Goal: Task Accomplishment & Management: Manage account settings

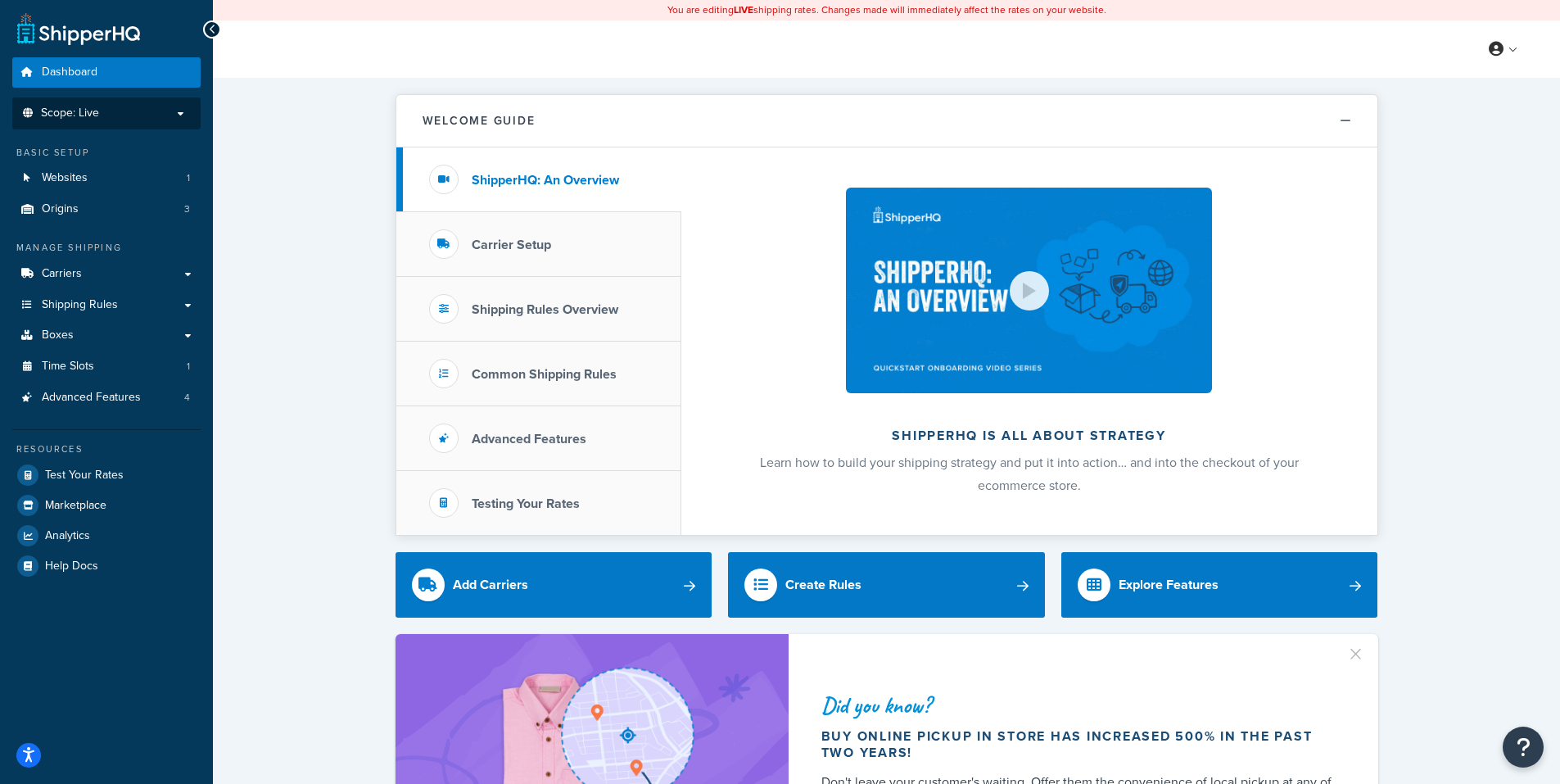
click at [87, 108] on span "Scope: Live" at bounding box center [70, 113] width 58 height 14
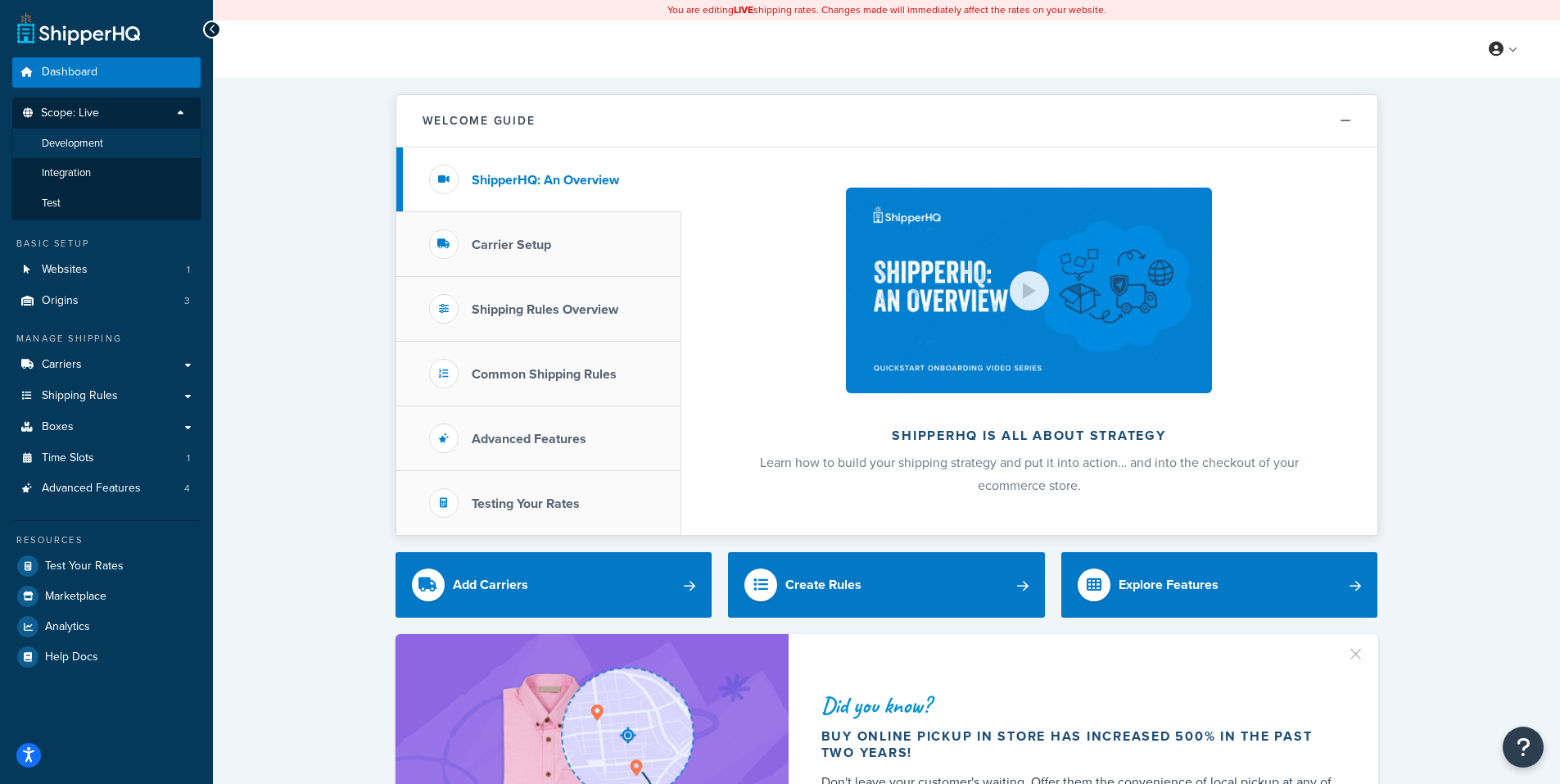
click at [87, 140] on span "Development" at bounding box center [72, 143] width 62 height 14
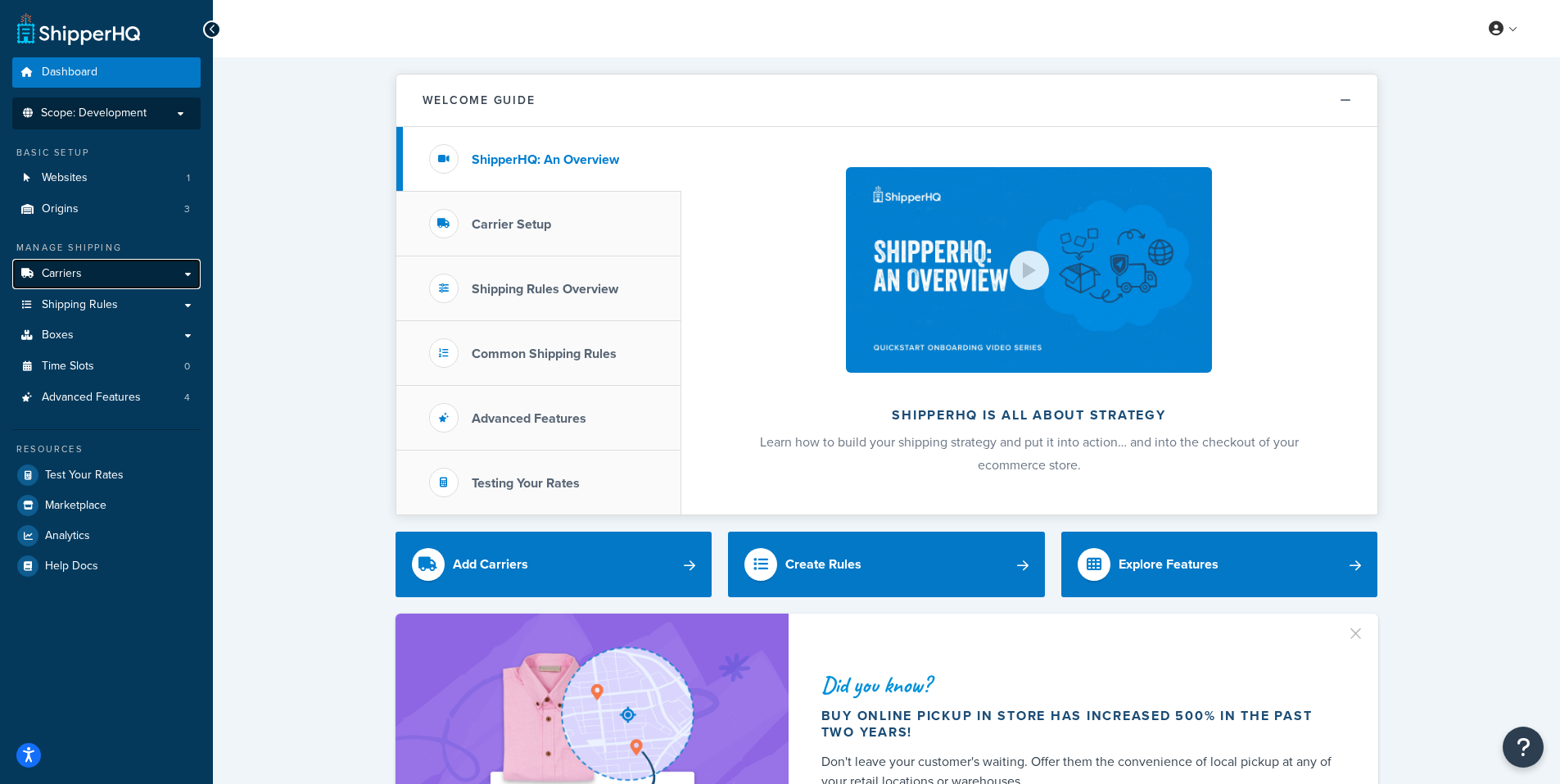
click at [75, 271] on span "Carriers" at bounding box center [62, 273] width 40 height 14
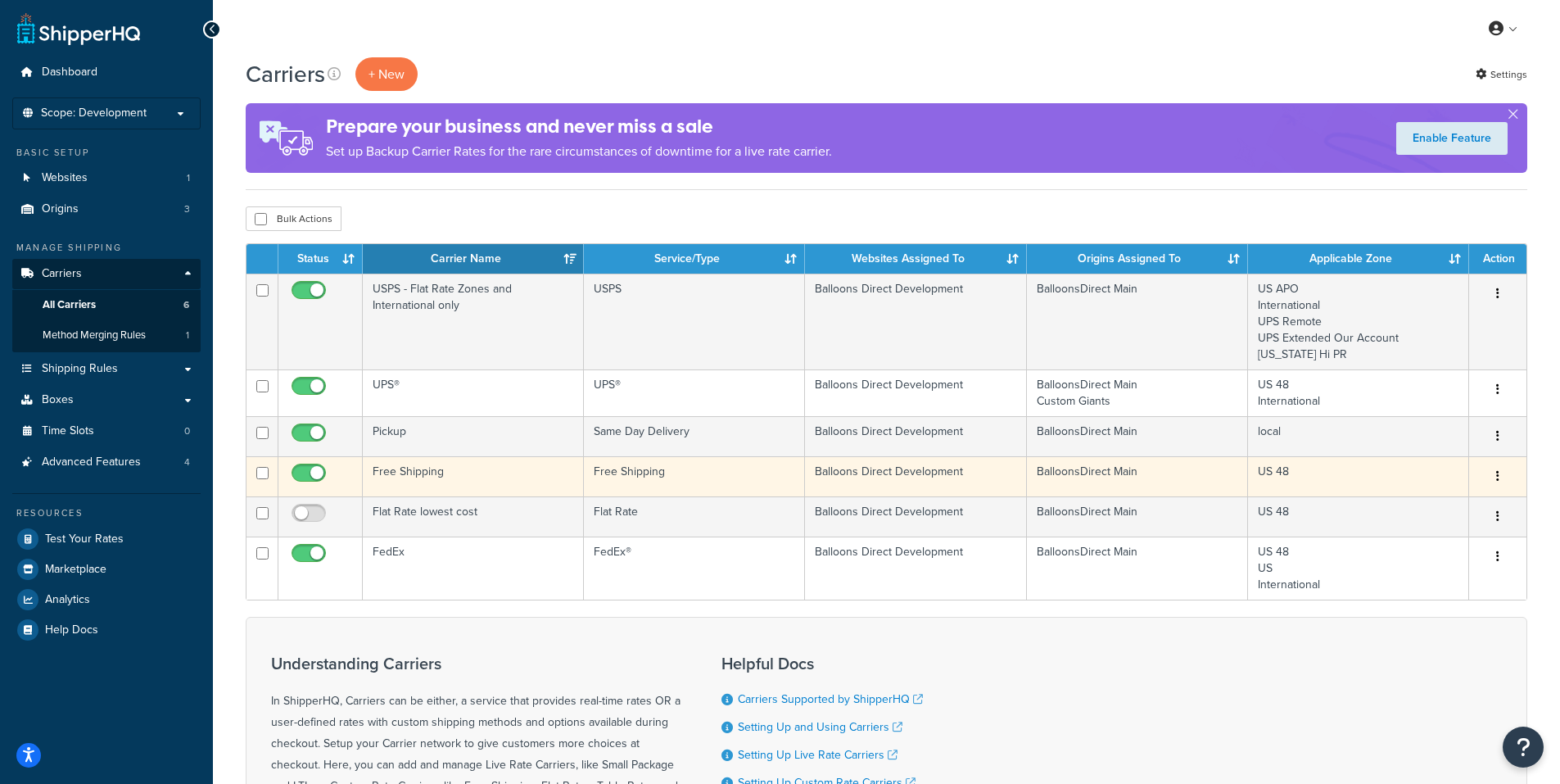
click at [1497, 475] on icon "button" at bounding box center [1498, 475] width 4 height 11
click at [1422, 507] on link "Edit" at bounding box center [1431, 509] width 130 height 34
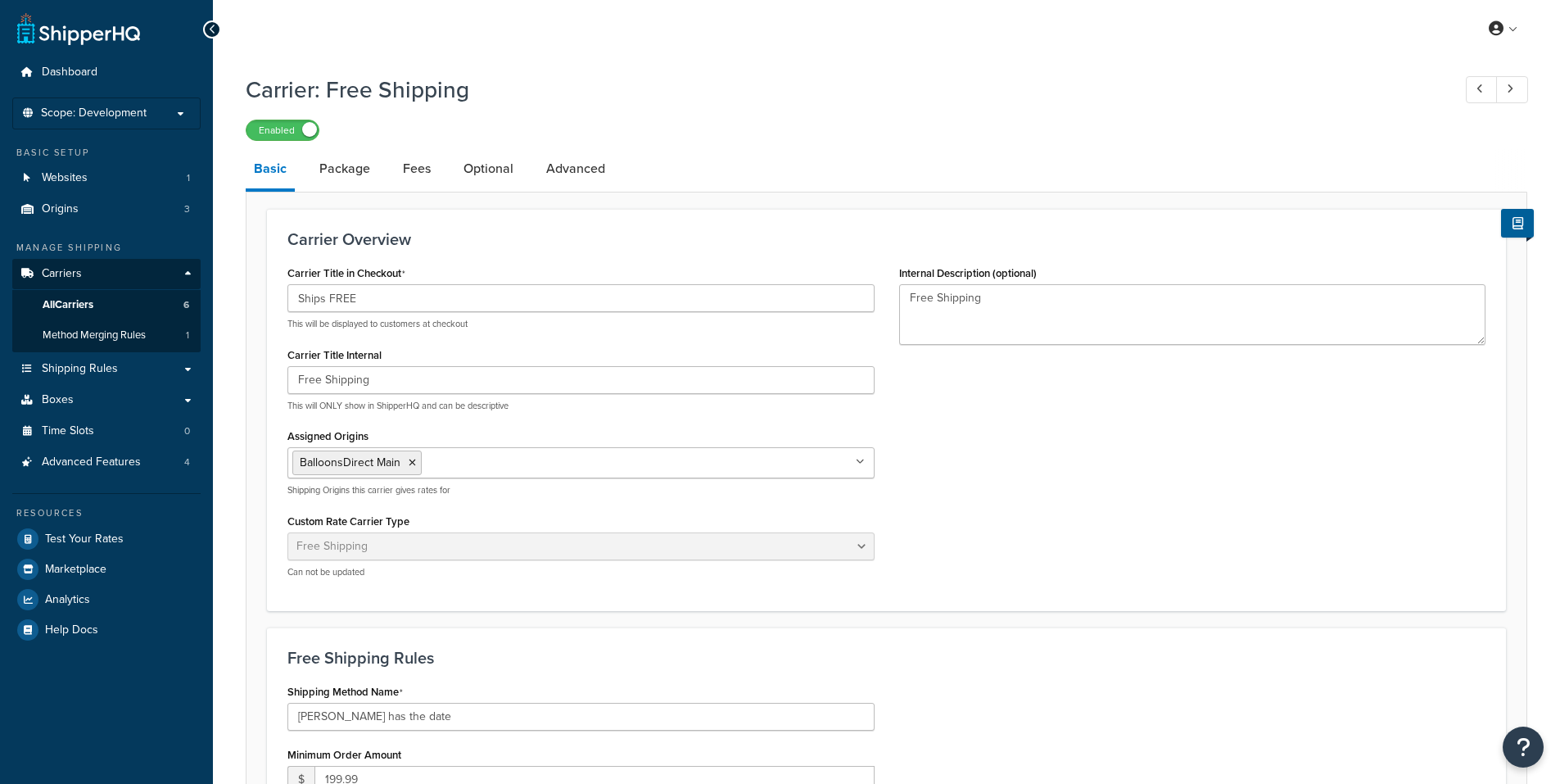
select select "free"
click at [338, 171] on link "Package" at bounding box center [345, 168] width 67 height 40
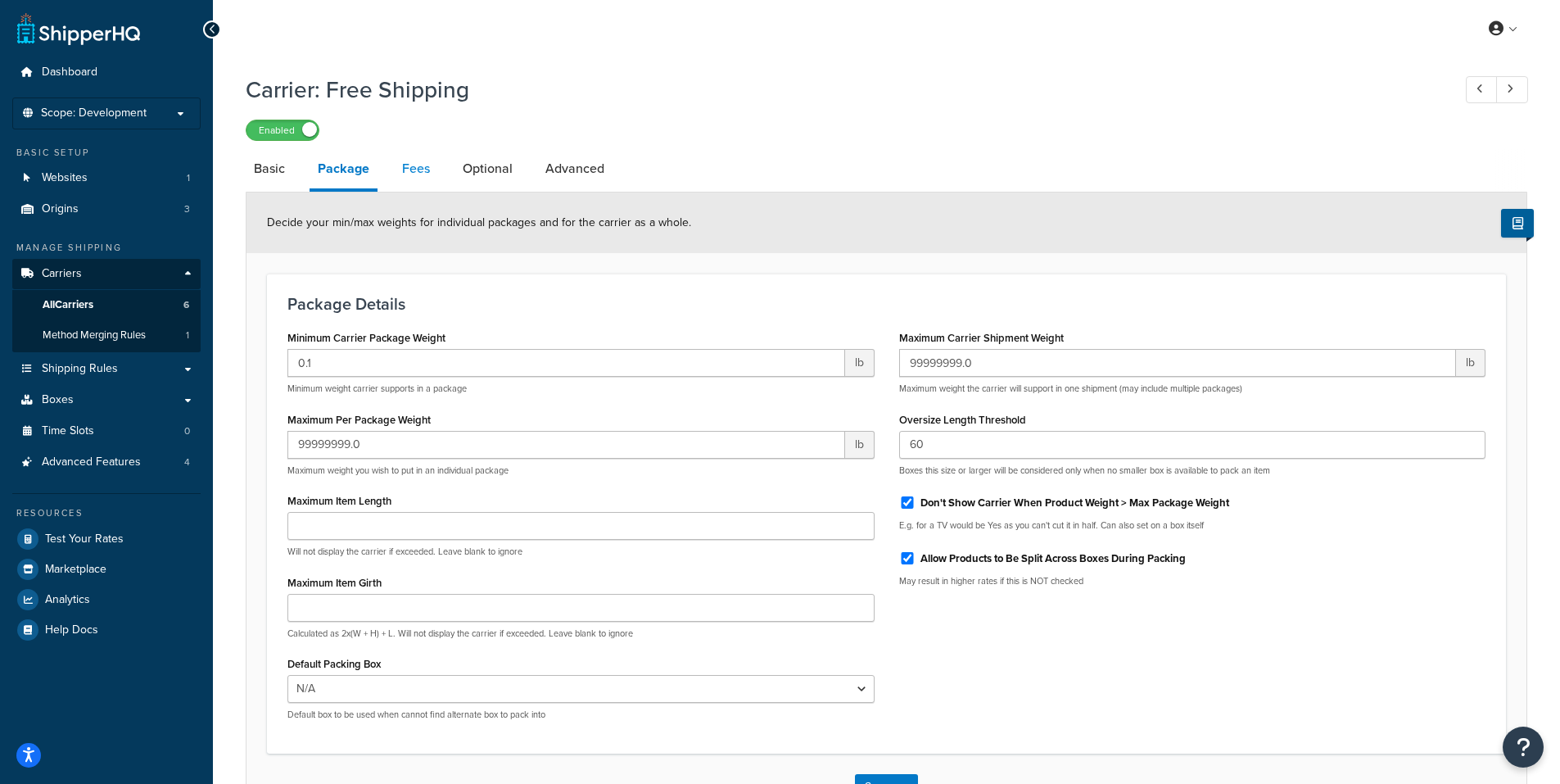
click at [409, 169] on link "Fees" at bounding box center [416, 168] width 44 height 40
select select "AFTER"
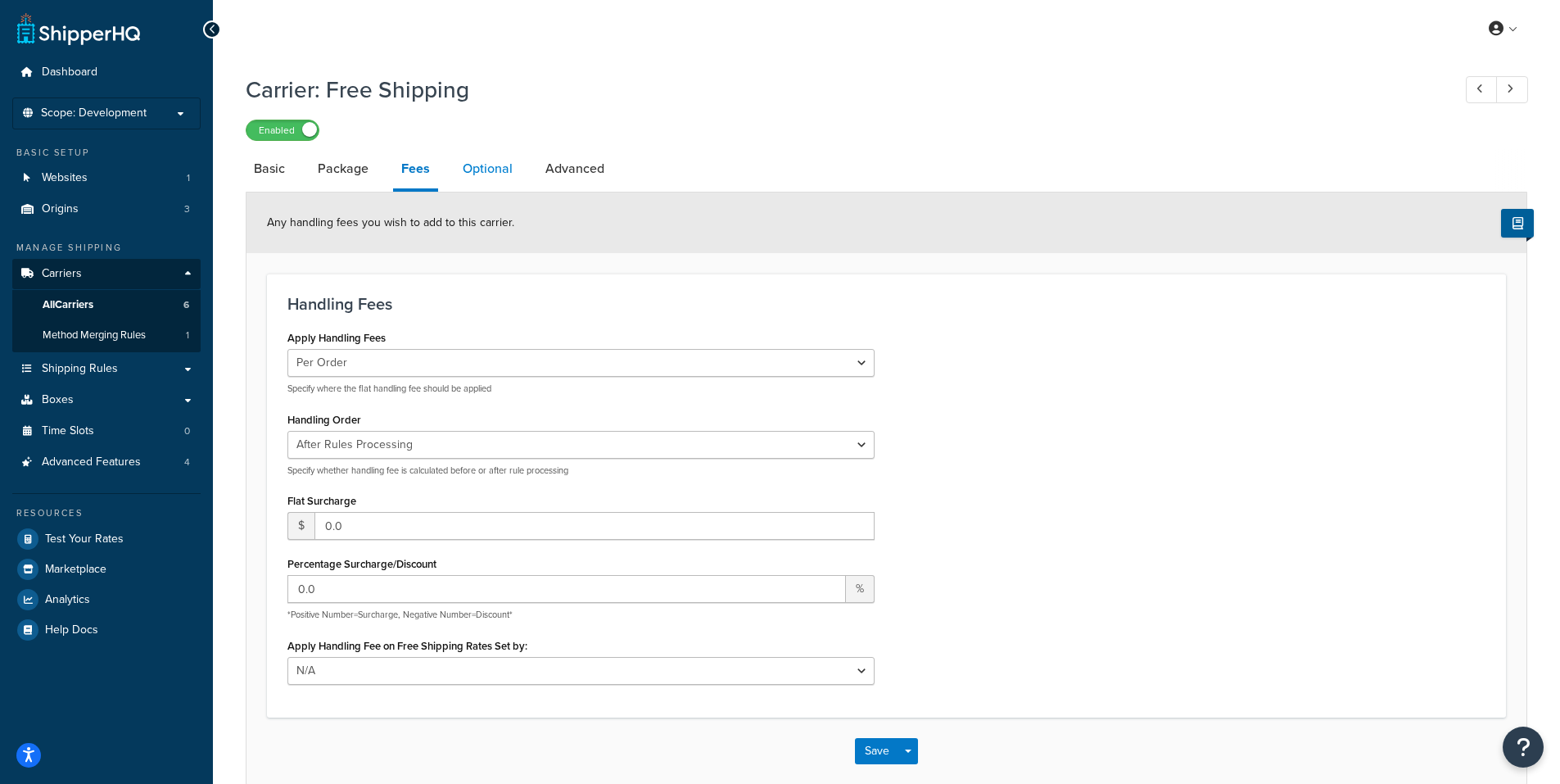
click at [495, 164] on link "Optional" at bounding box center [487, 168] width 66 height 40
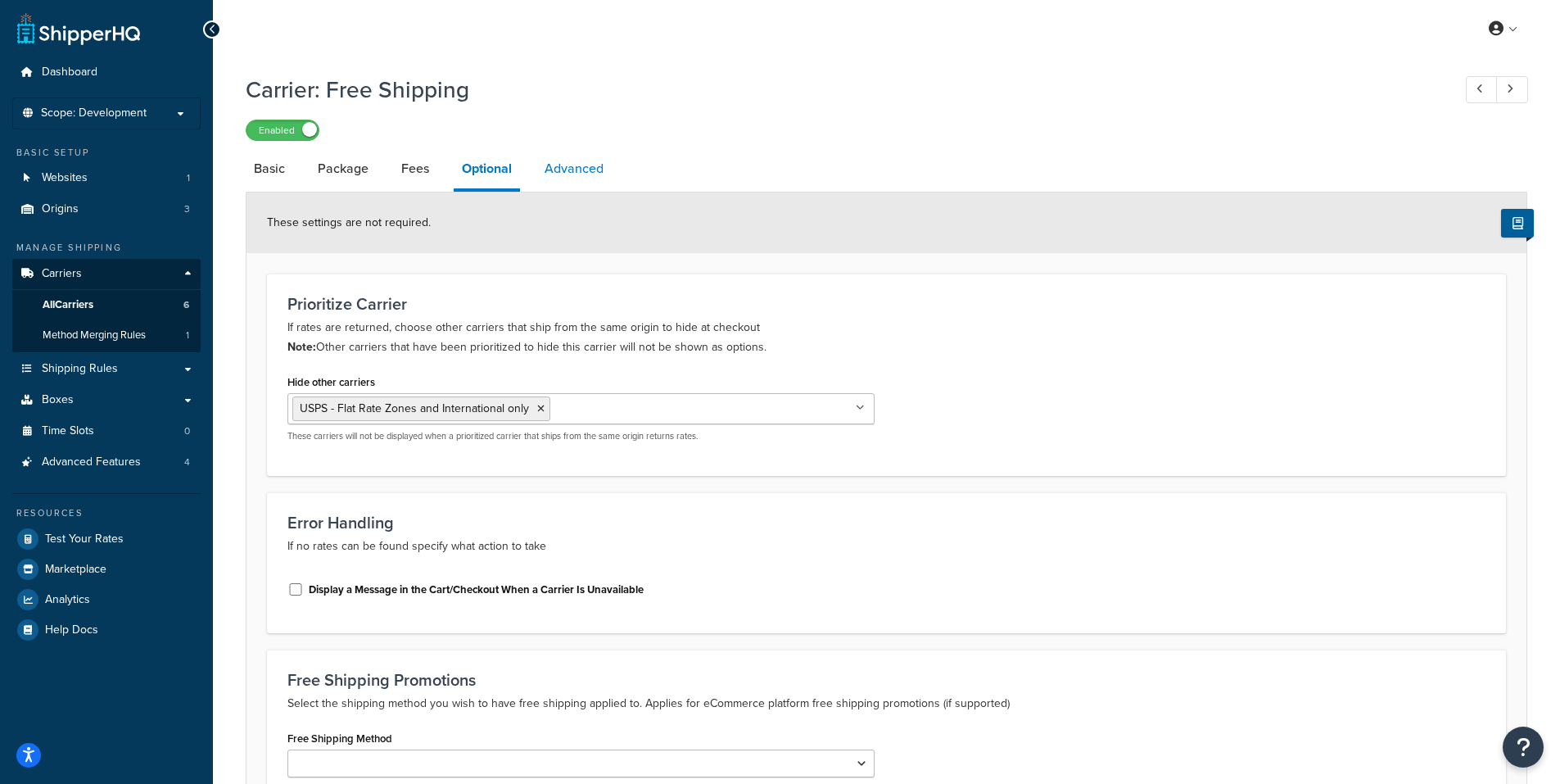
click at [586, 169] on link "Advanced" at bounding box center [575, 168] width 75 height 40
select select "false"
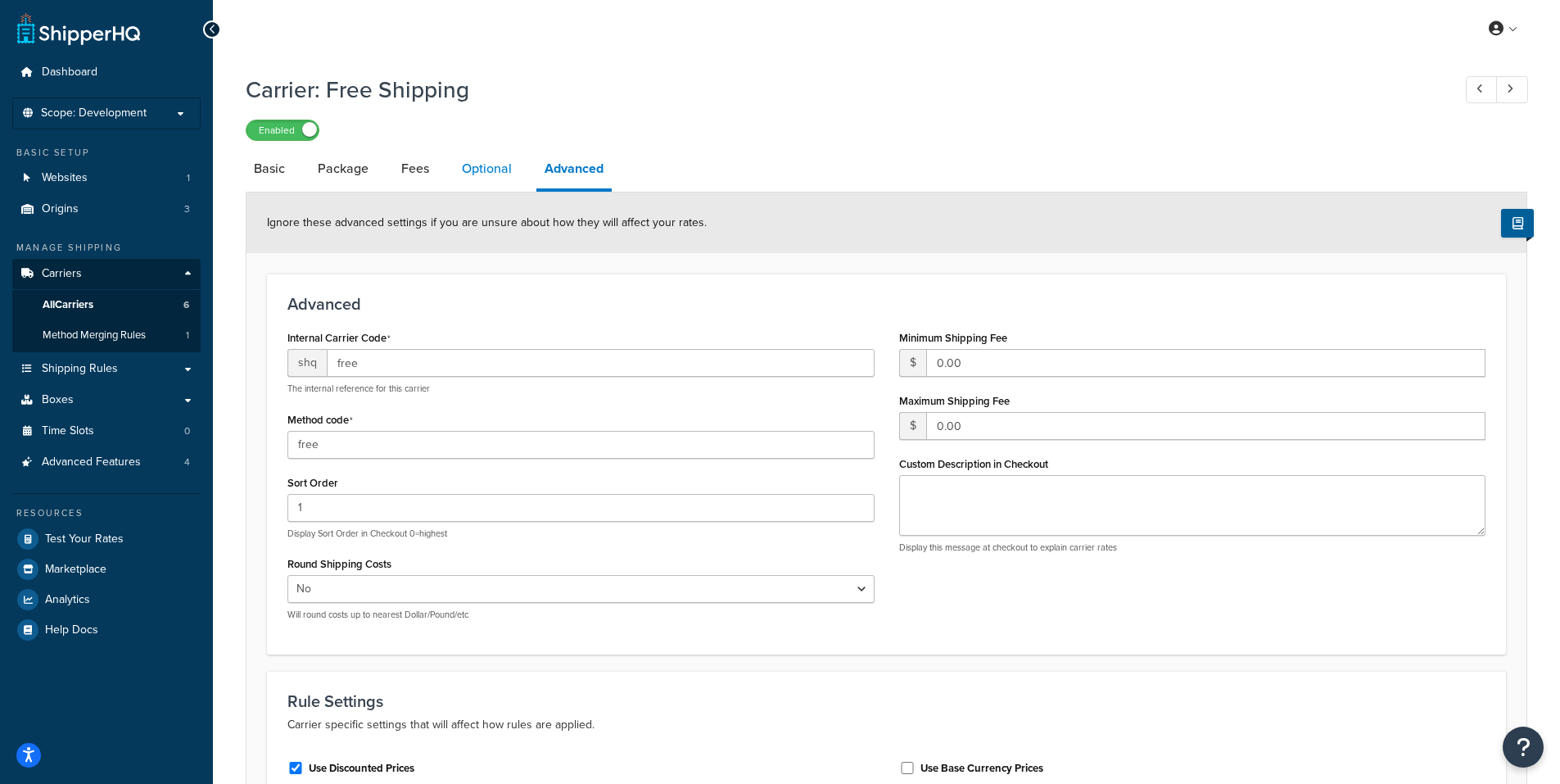
click at [478, 164] on link "Optional" at bounding box center [487, 168] width 66 height 40
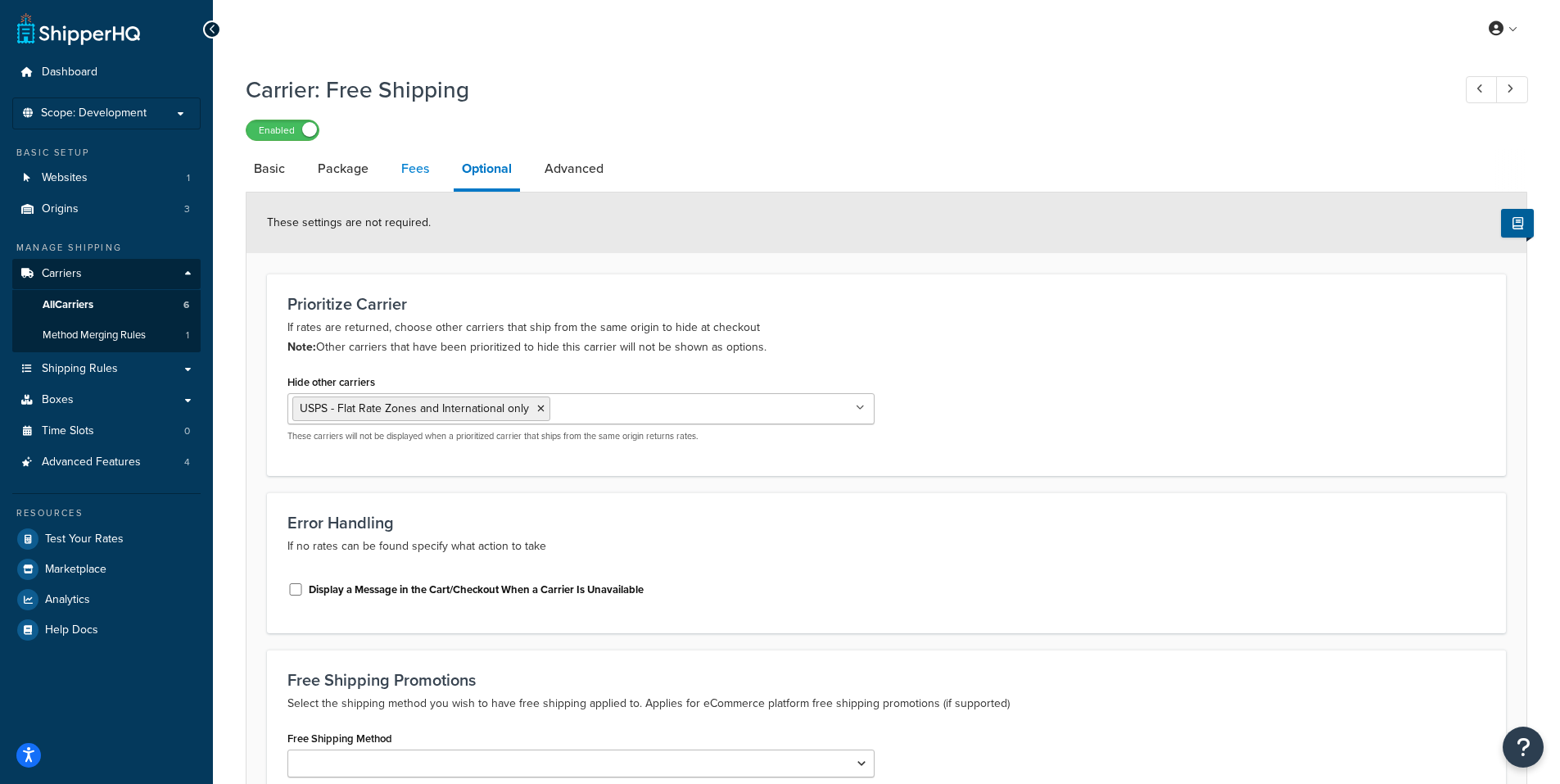
click at [413, 165] on link "Fees" at bounding box center [416, 168] width 44 height 40
select select "AFTER"
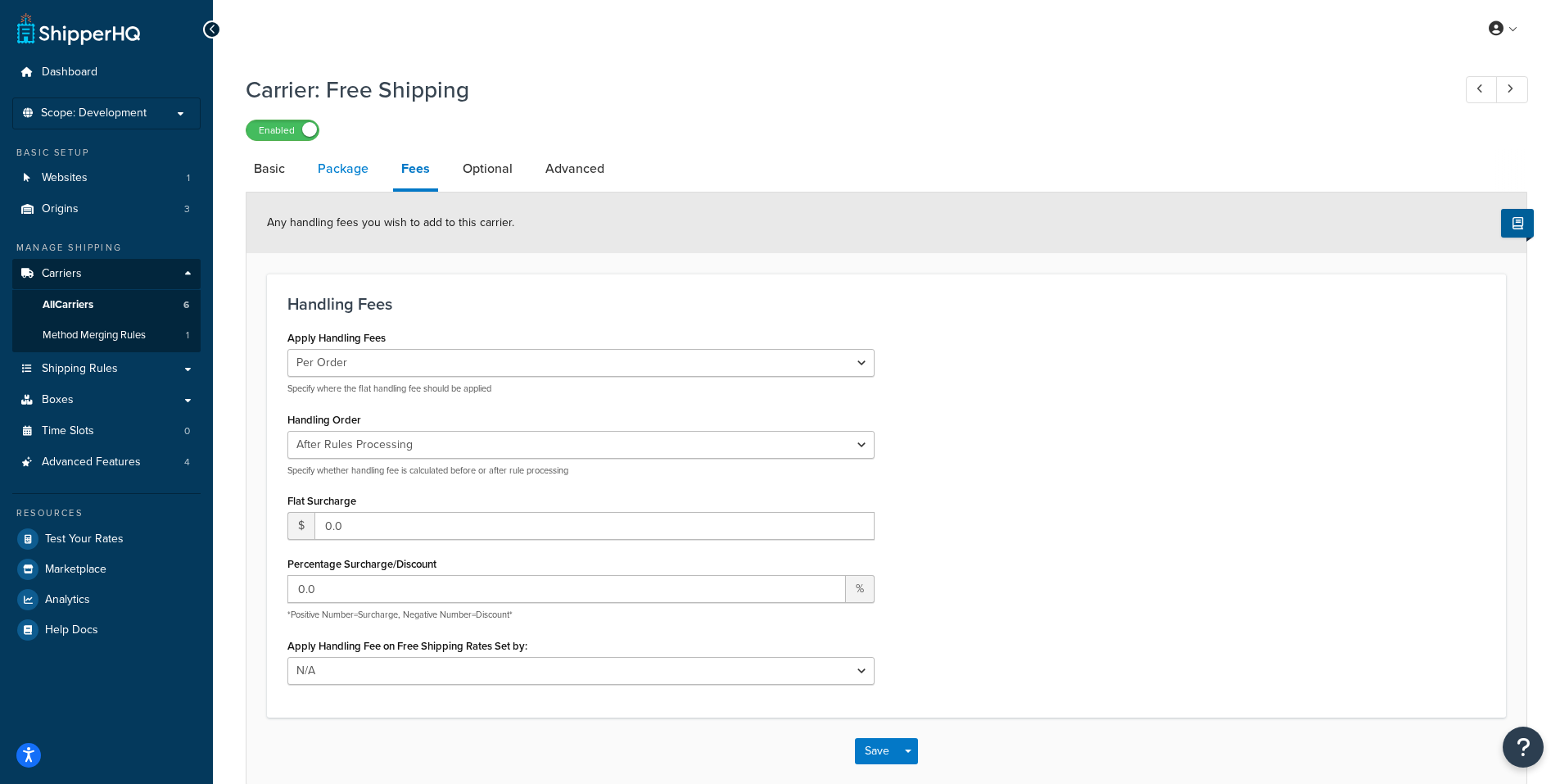
click at [349, 169] on link "Package" at bounding box center [343, 168] width 67 height 40
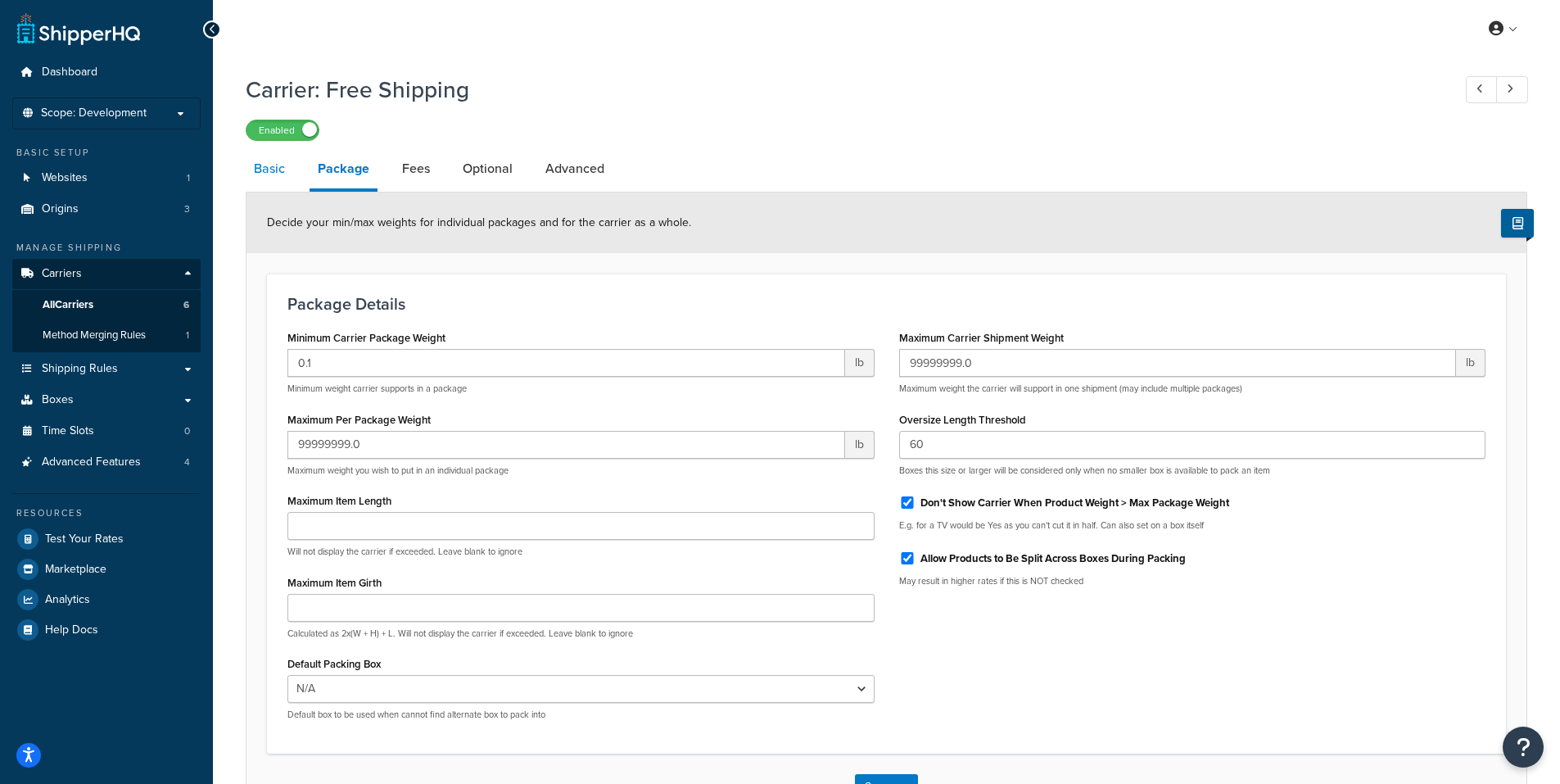
click at [262, 170] on link "Basic" at bounding box center [269, 168] width 48 height 40
select select "free"
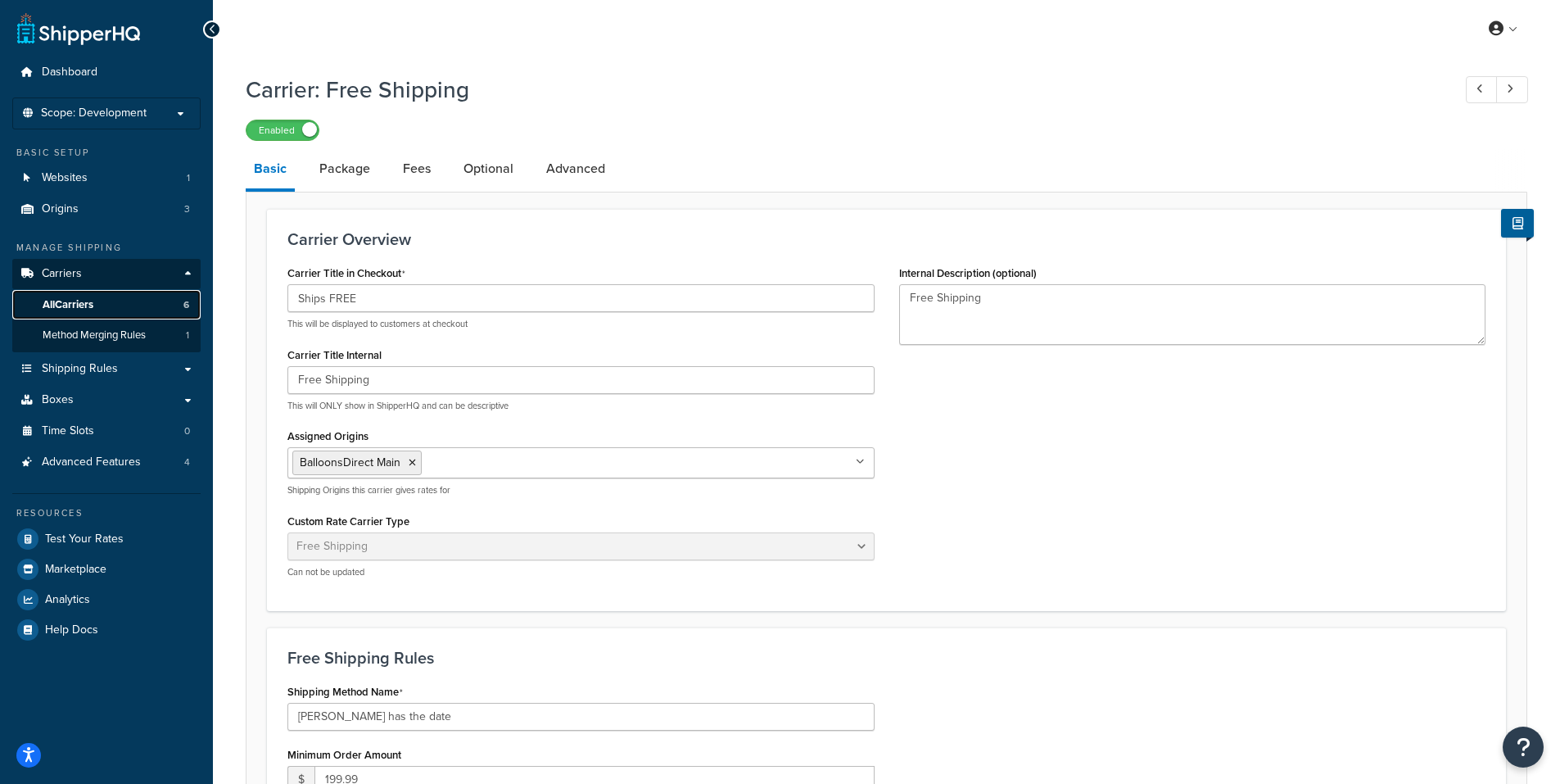
click at [111, 301] on link "All Carriers 6" at bounding box center [106, 304] width 188 height 30
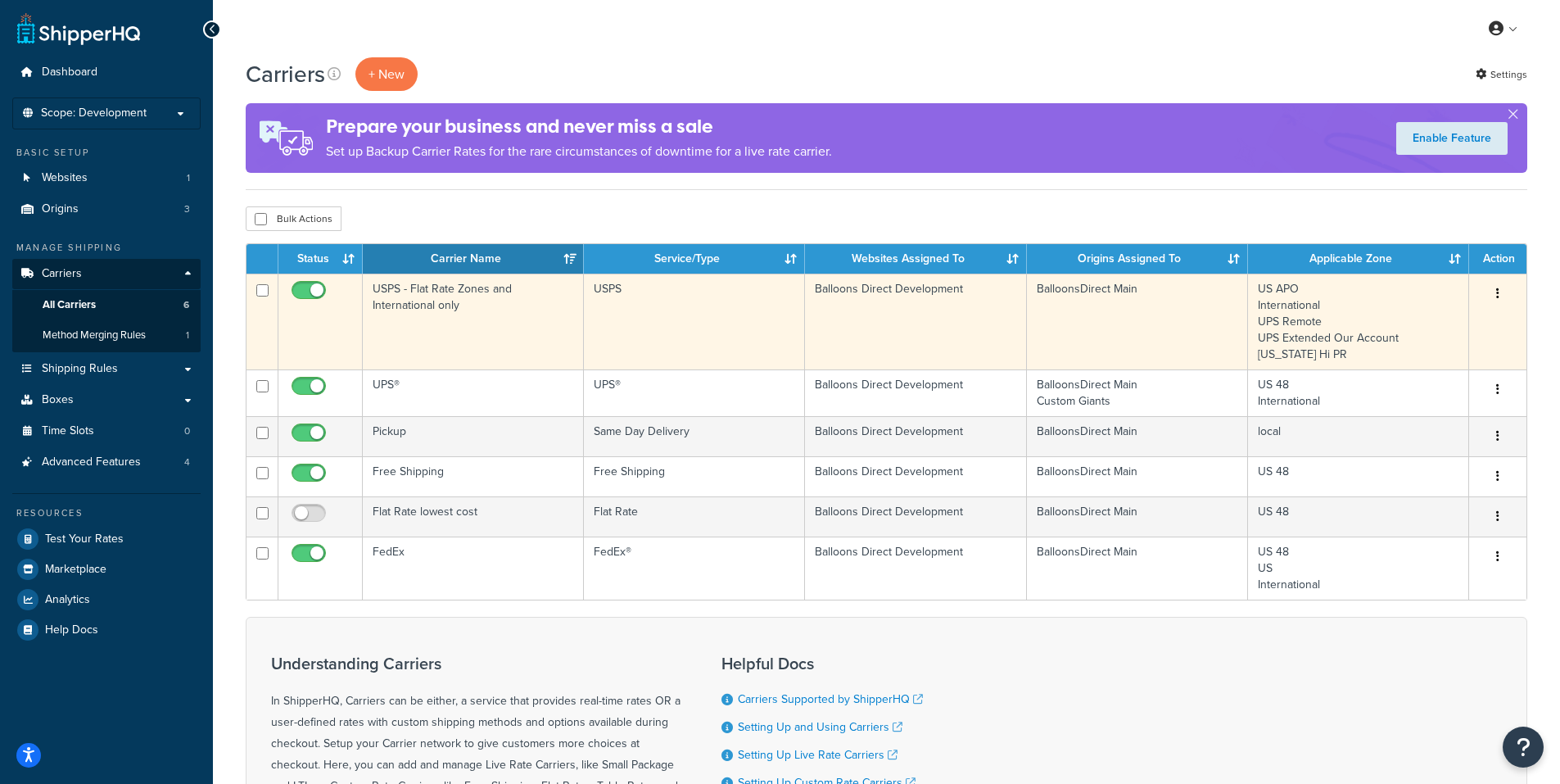
click at [1498, 292] on icon "button" at bounding box center [1498, 293] width 4 height 11
click at [1415, 323] on link "Edit" at bounding box center [1431, 327] width 130 height 34
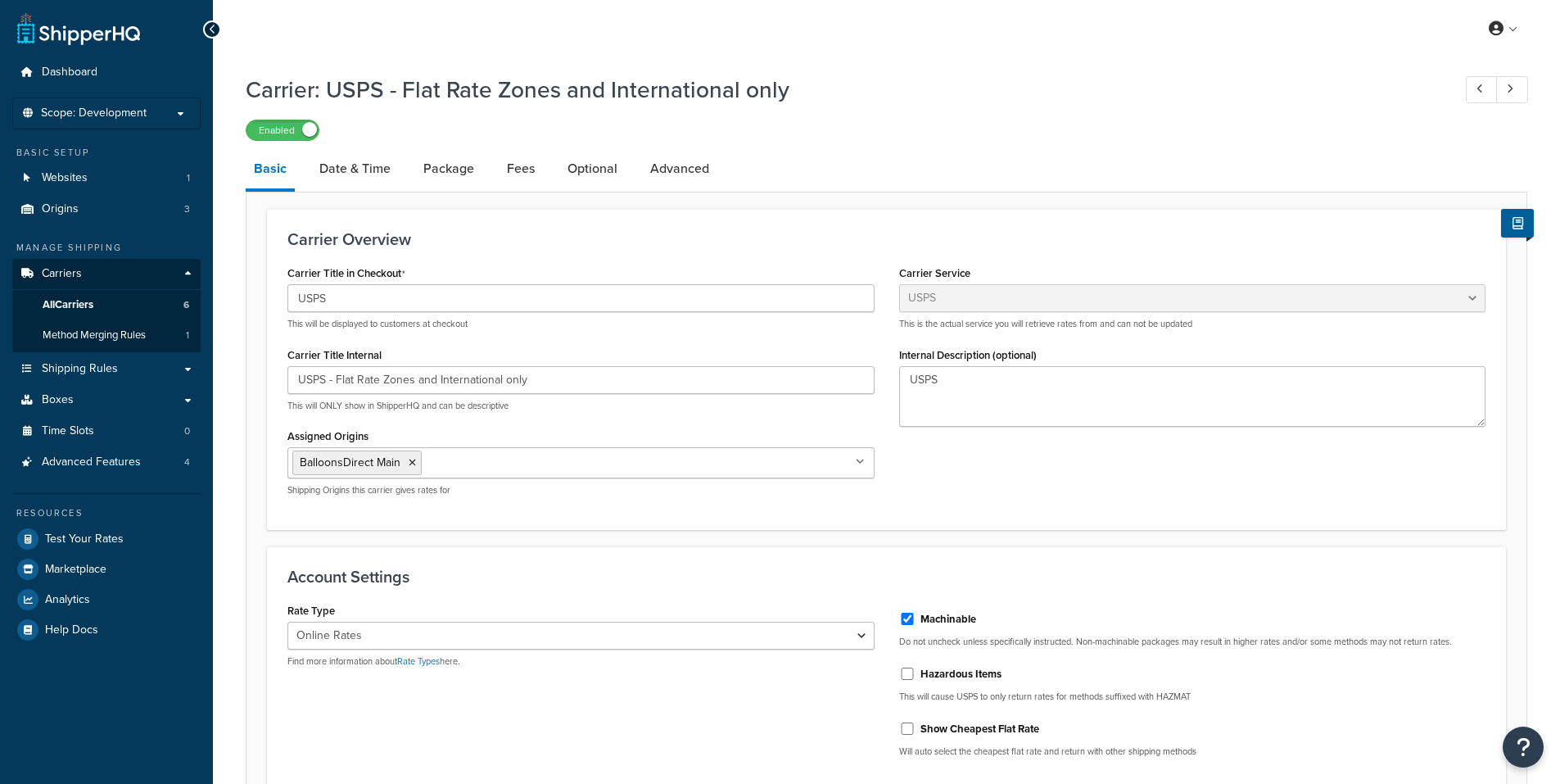
select select "usps"
select select "ONLINE"
click at [351, 169] on link "Date & Time" at bounding box center [355, 168] width 87 height 40
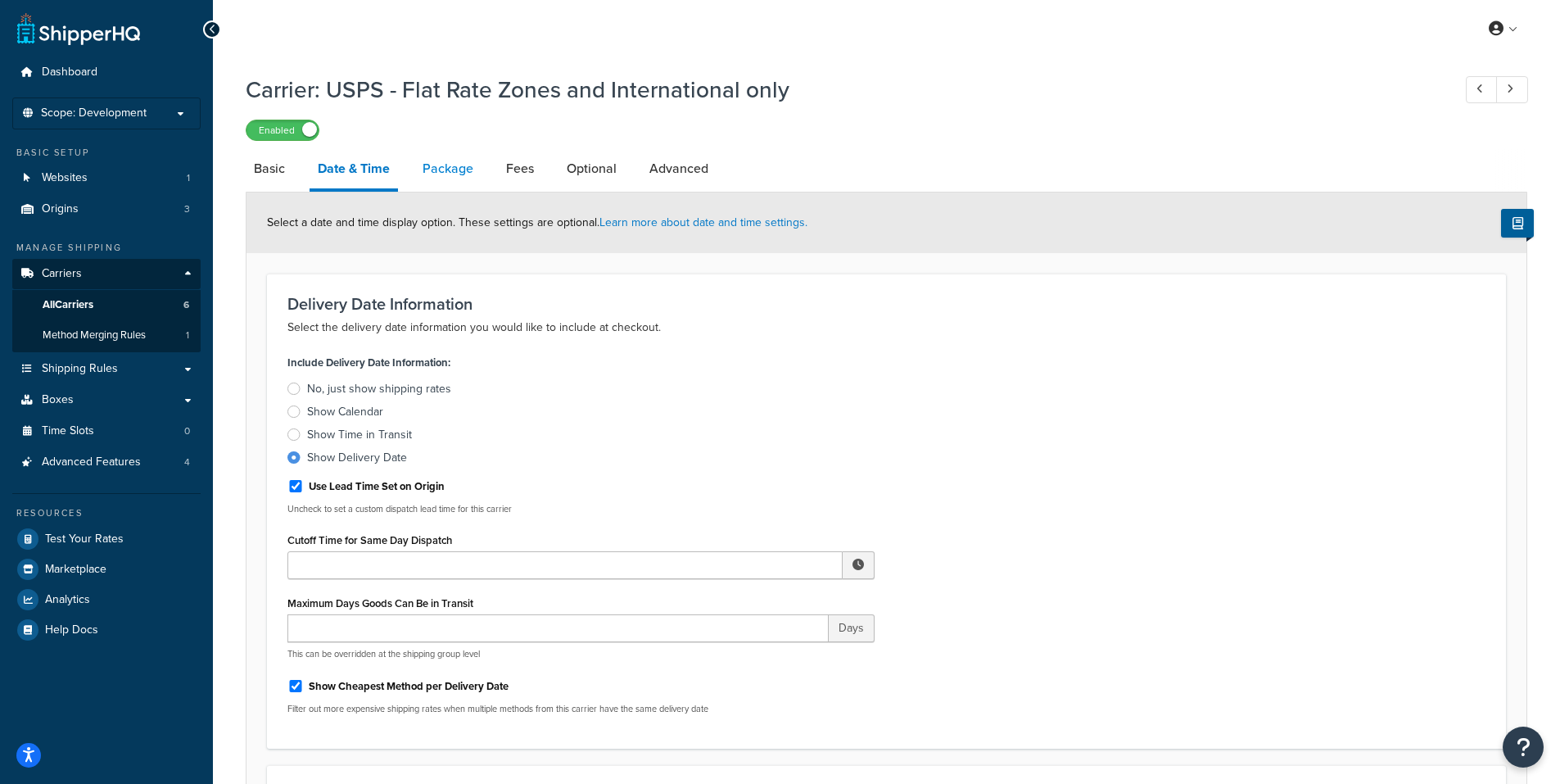
click at [447, 171] on link "Package" at bounding box center [448, 168] width 67 height 40
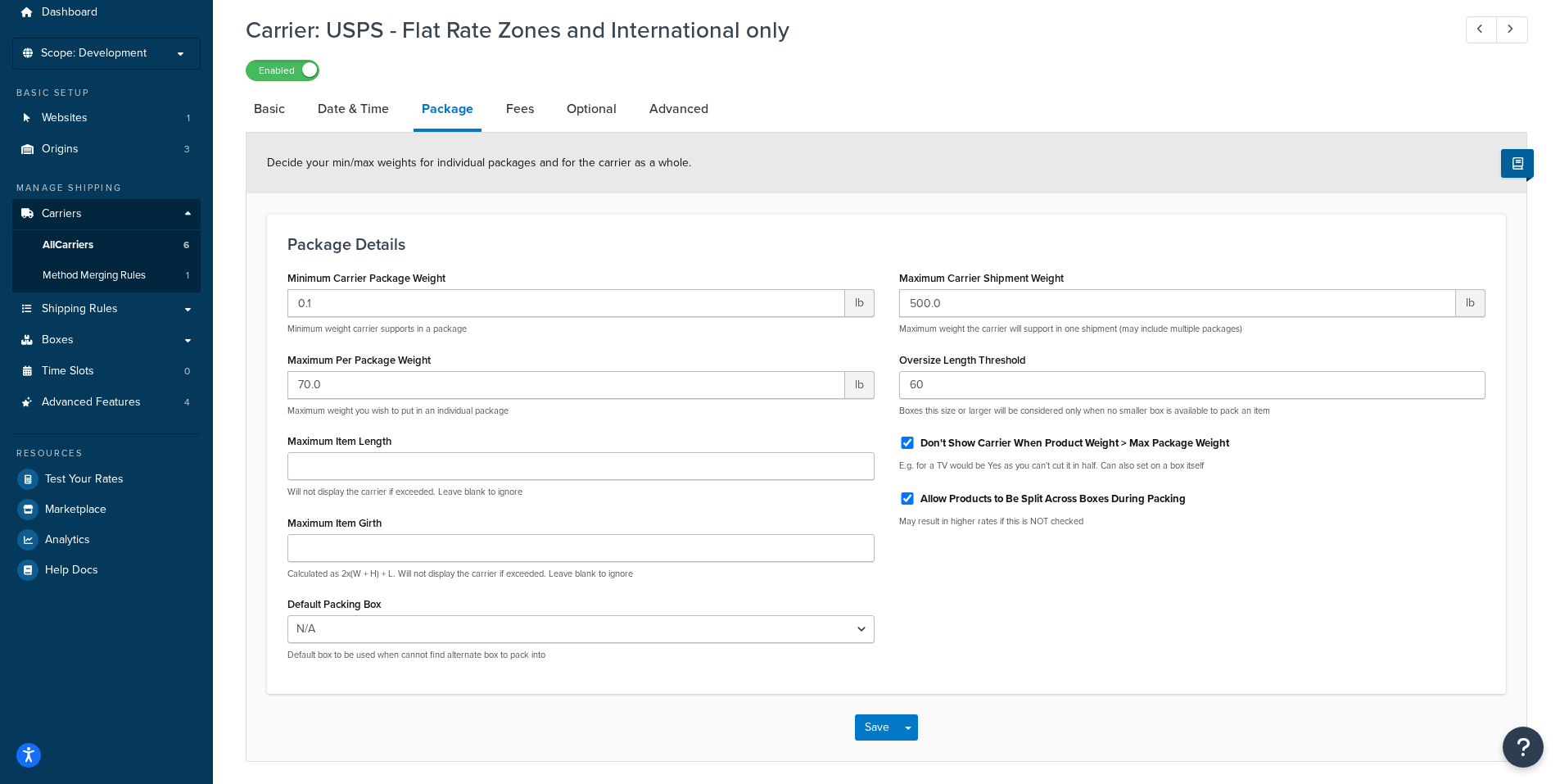
scroll to position [122, 0]
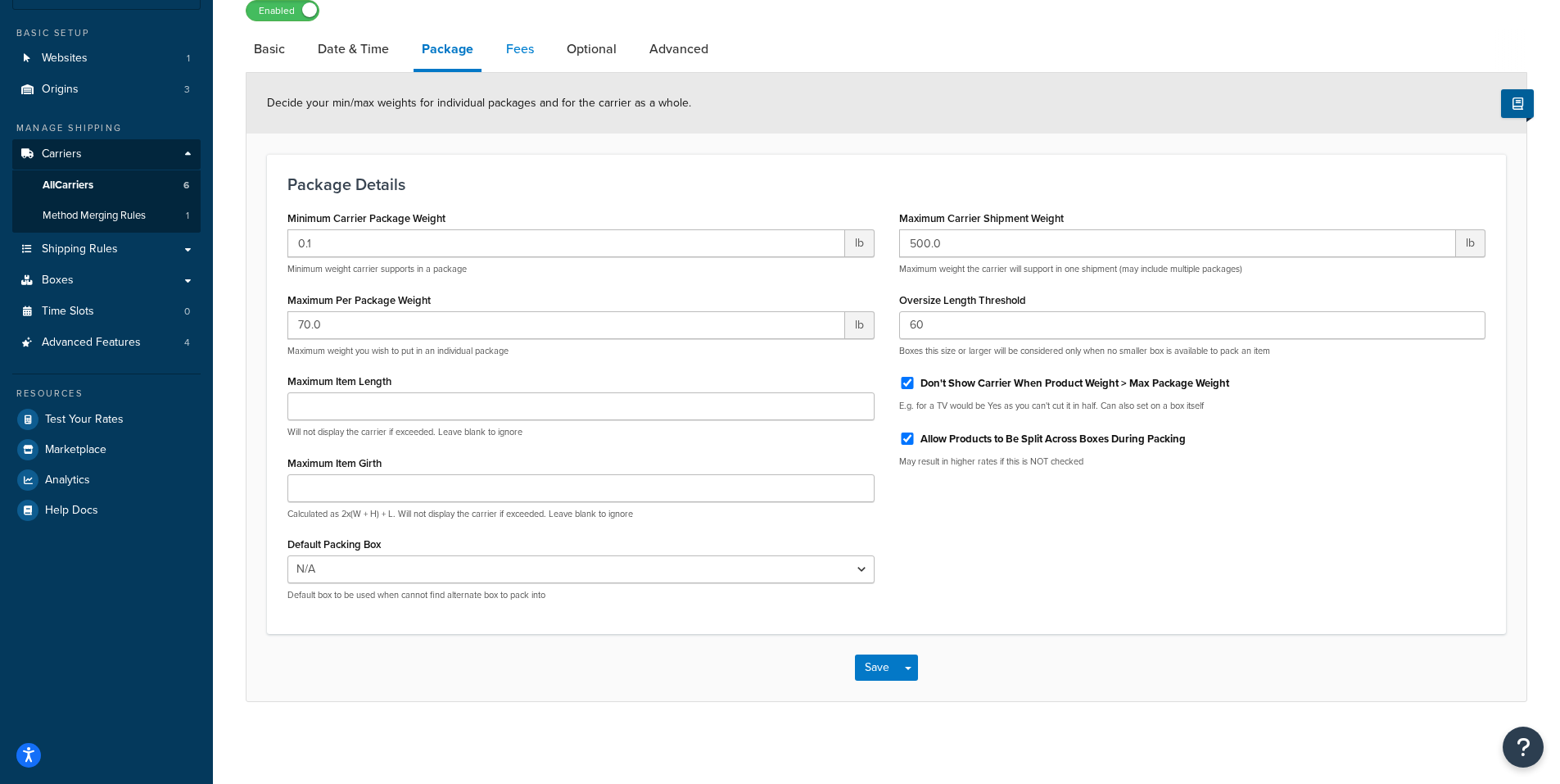
click at [524, 46] on link "Fees" at bounding box center [520, 49] width 44 height 40
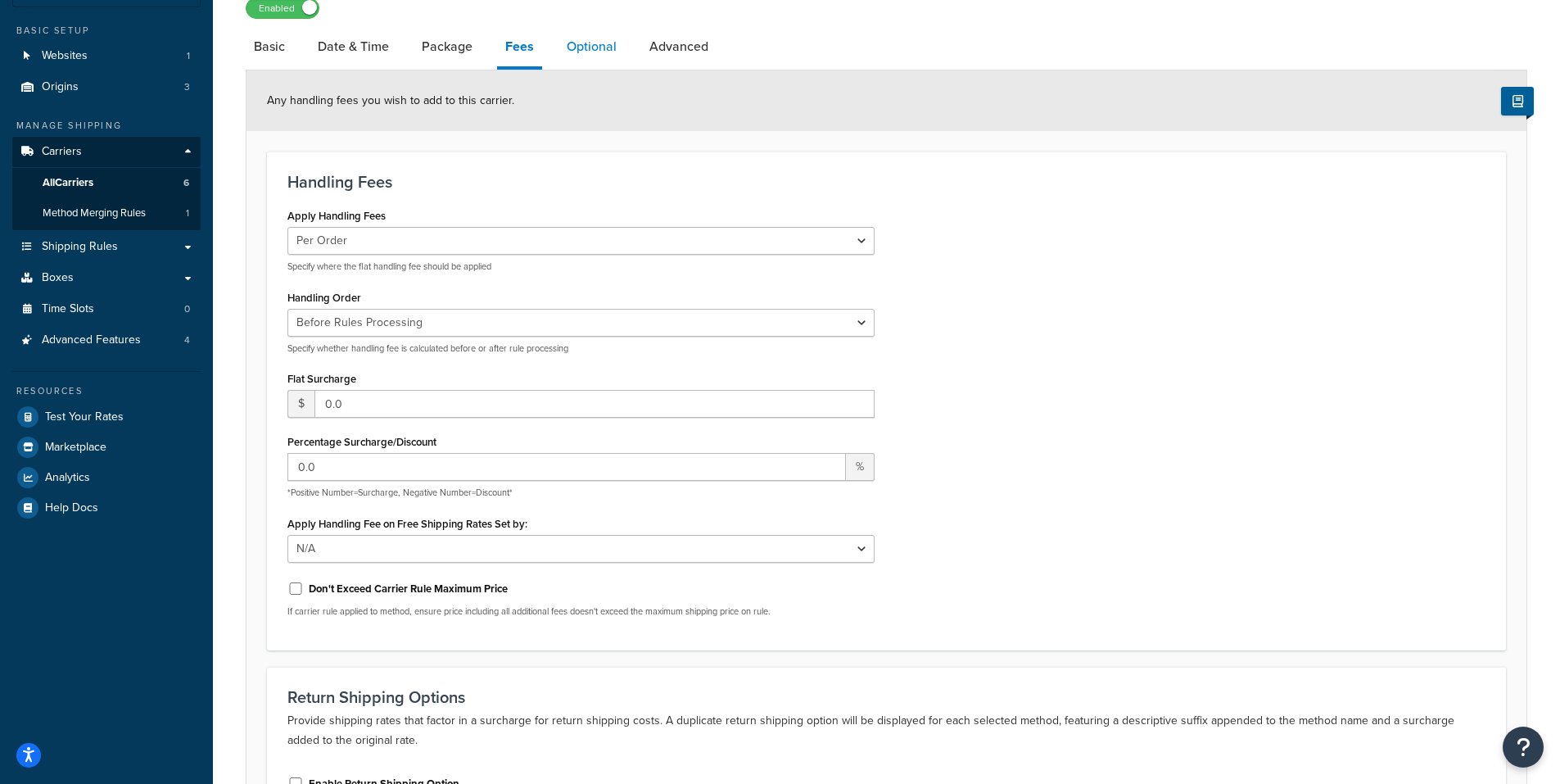
click at [582, 46] on link "Optional" at bounding box center [592, 46] width 66 height 40
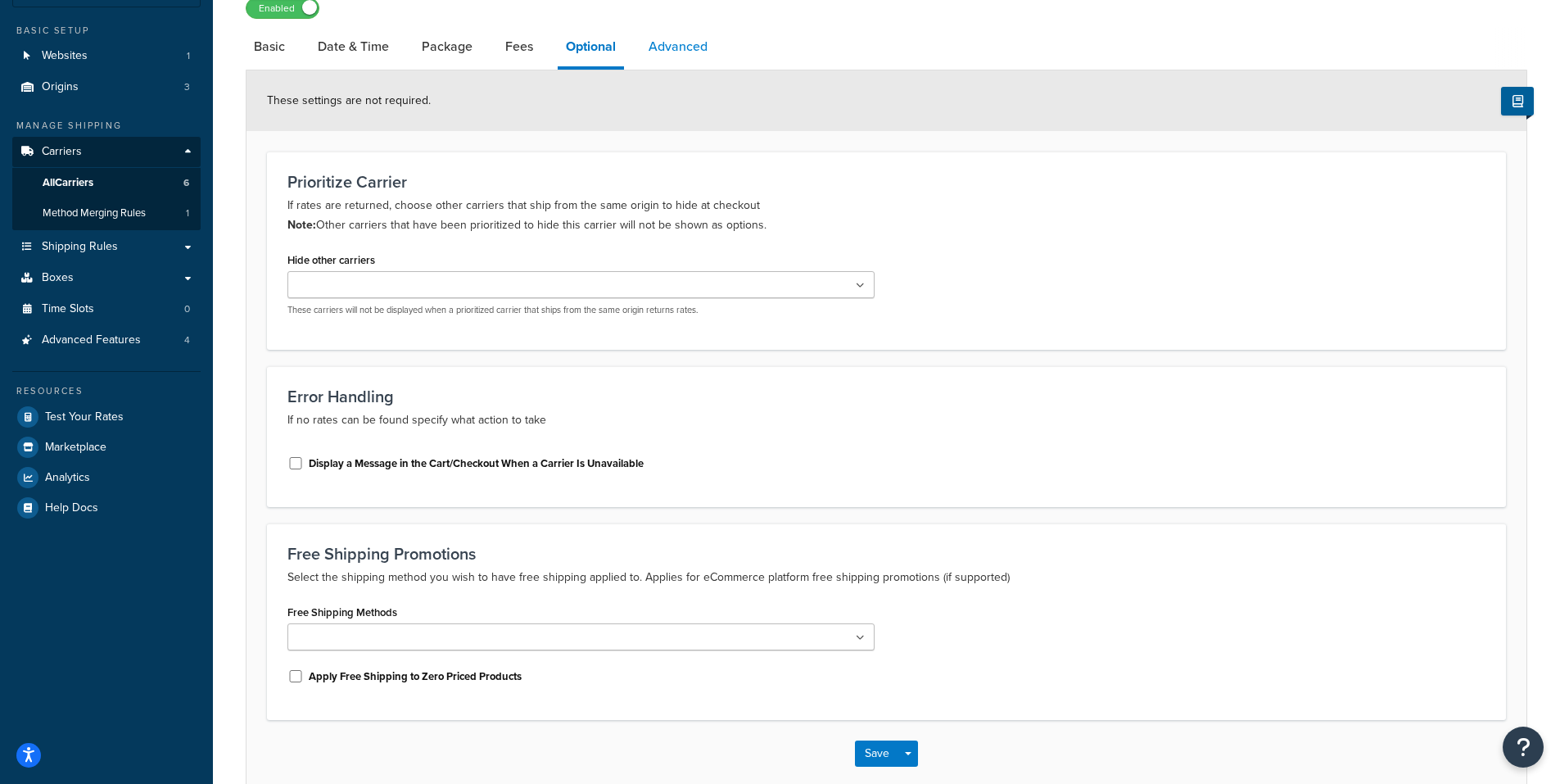
click at [696, 45] on link "Advanced" at bounding box center [678, 46] width 75 height 40
select select "false"
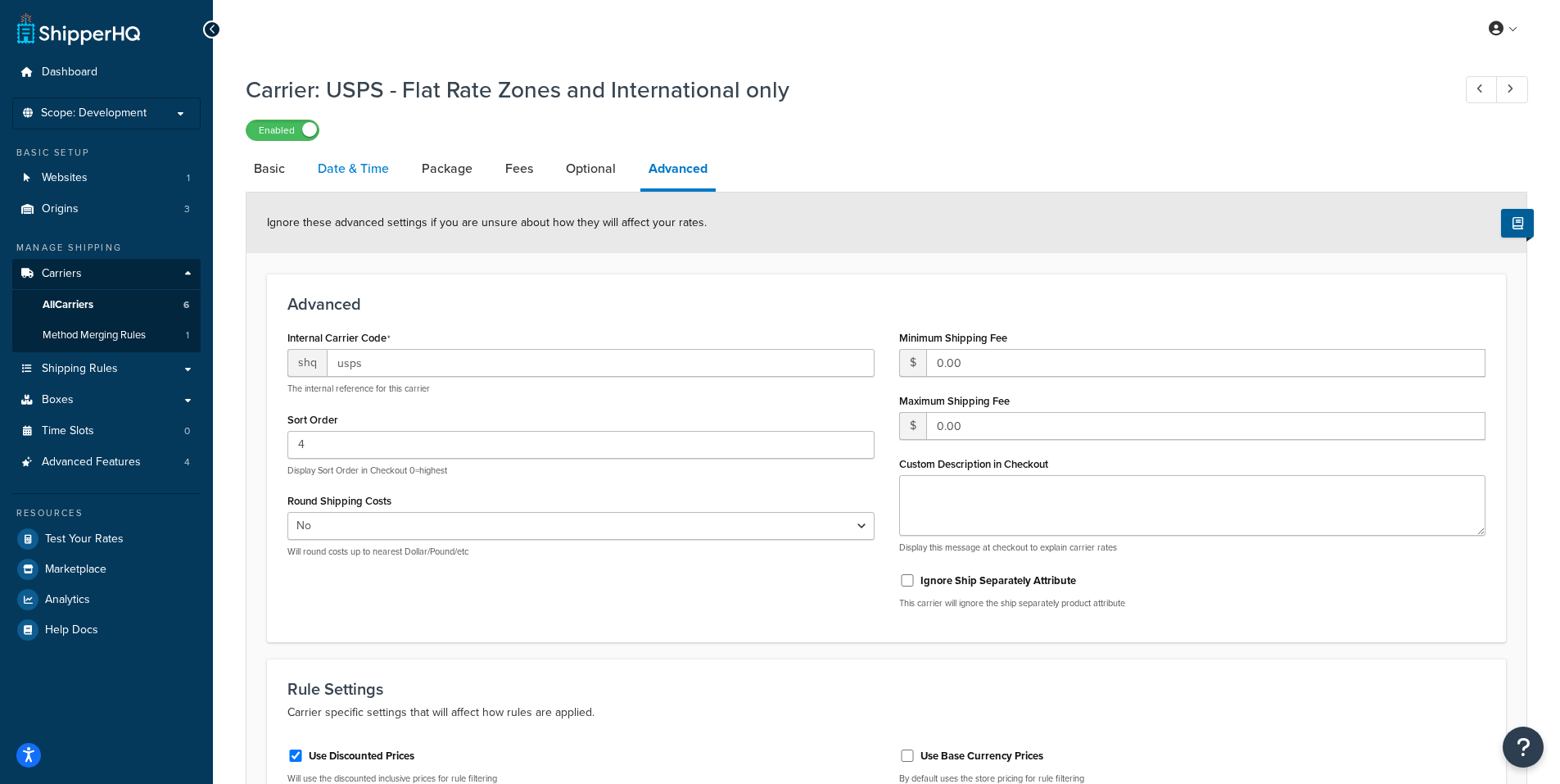
click at [346, 167] on link "Date & Time" at bounding box center [353, 168] width 87 height 40
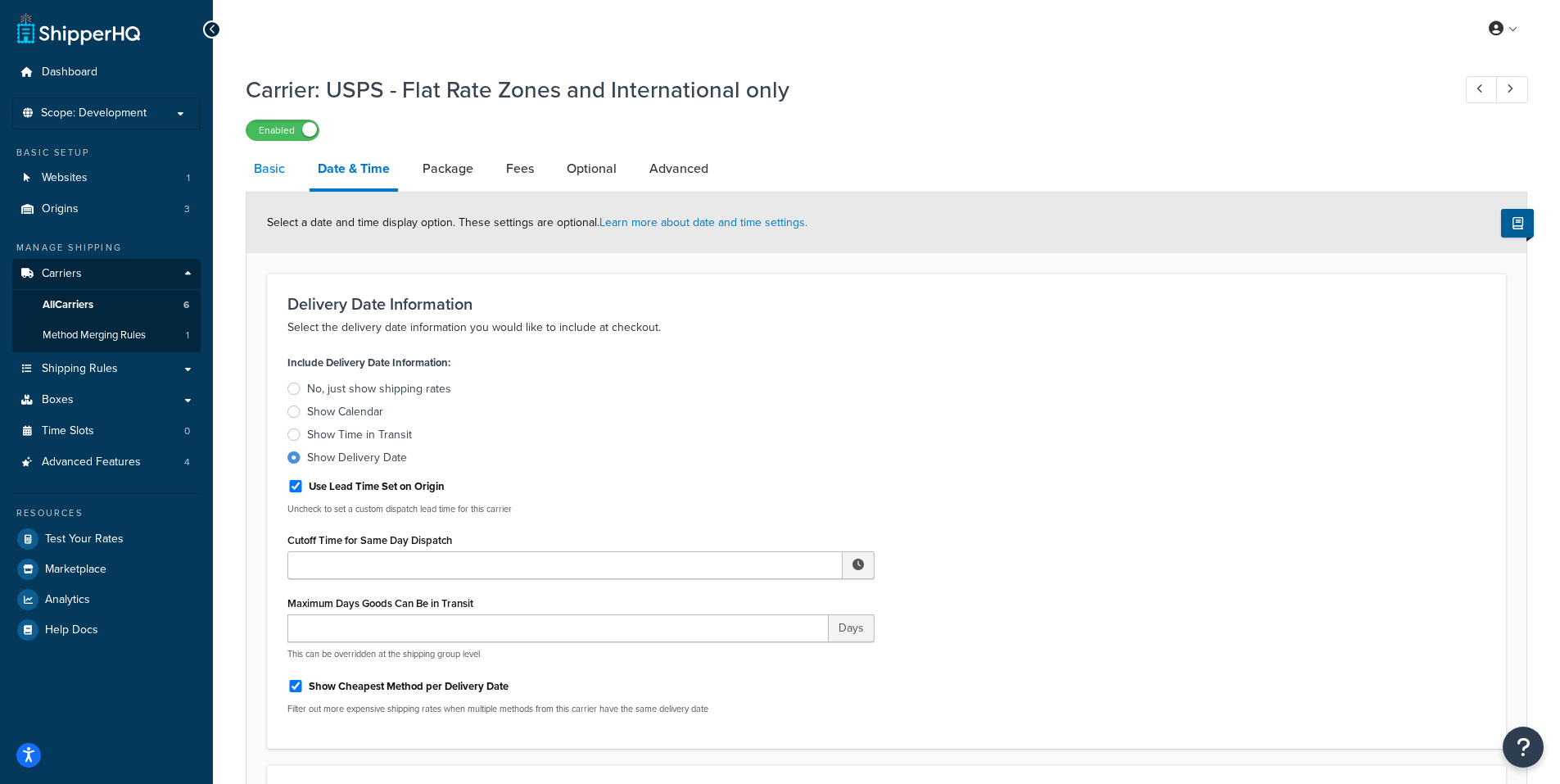
click at [270, 168] on link "Basic" at bounding box center [269, 168] width 48 height 40
select select "usps"
select select "ONLINE"
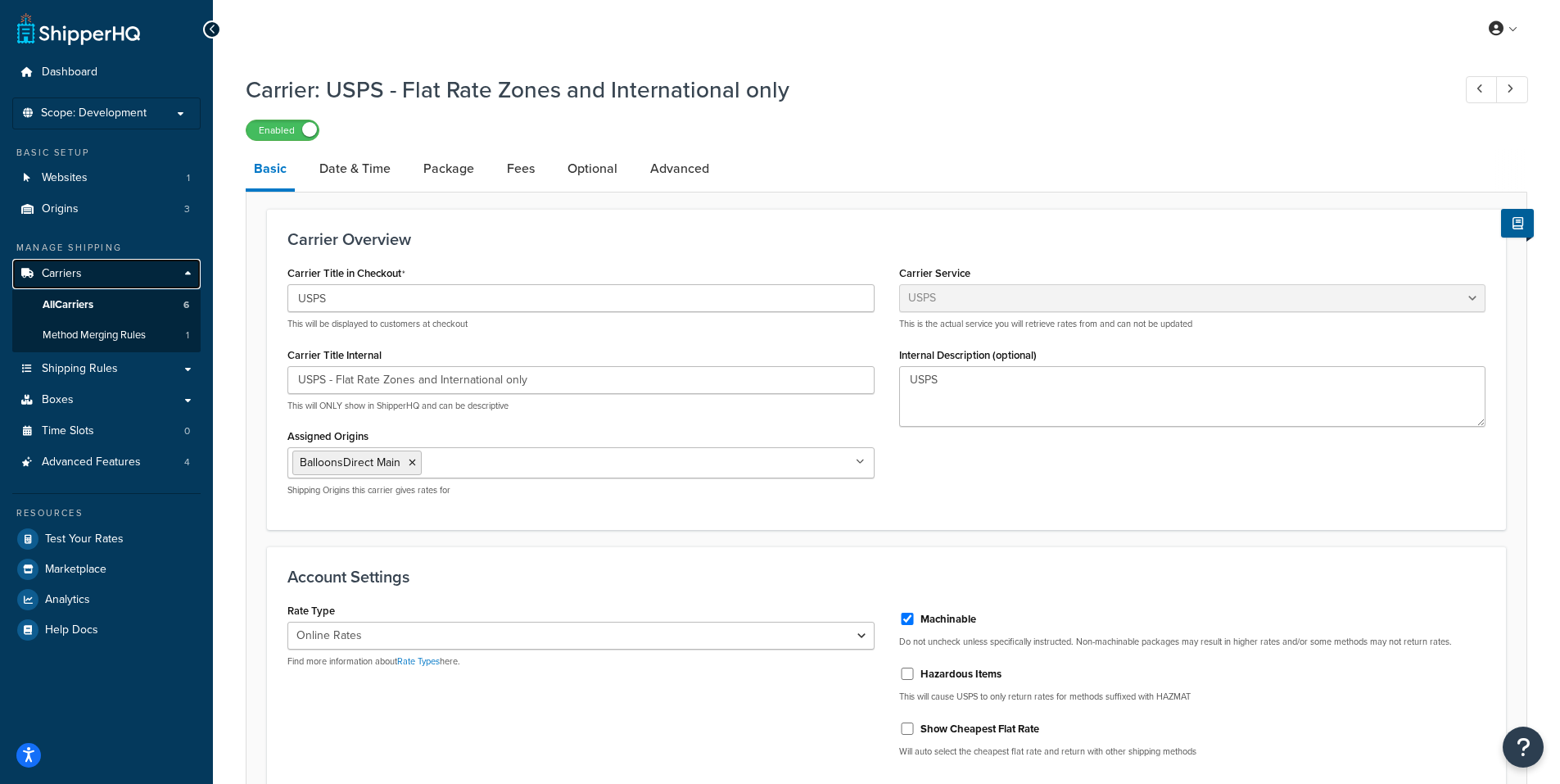
click at [62, 273] on span "Carriers" at bounding box center [62, 273] width 40 height 14
